Goal: Entertainment & Leisure: Consume media (video, audio)

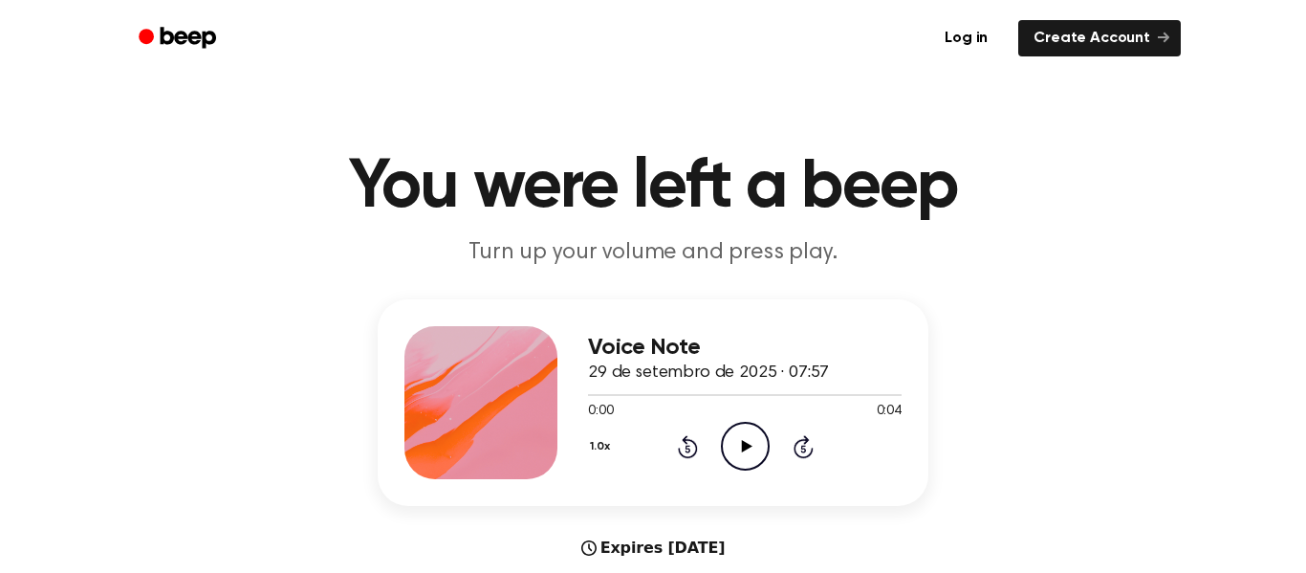
click at [723, 445] on icon "Play Audio" at bounding box center [745, 446] width 49 height 49
click at [740, 443] on icon "Play Audio" at bounding box center [745, 446] width 49 height 49
click at [750, 441] on icon "Play Audio" at bounding box center [745, 446] width 49 height 49
